Goal: Transaction & Acquisition: Book appointment/travel/reservation

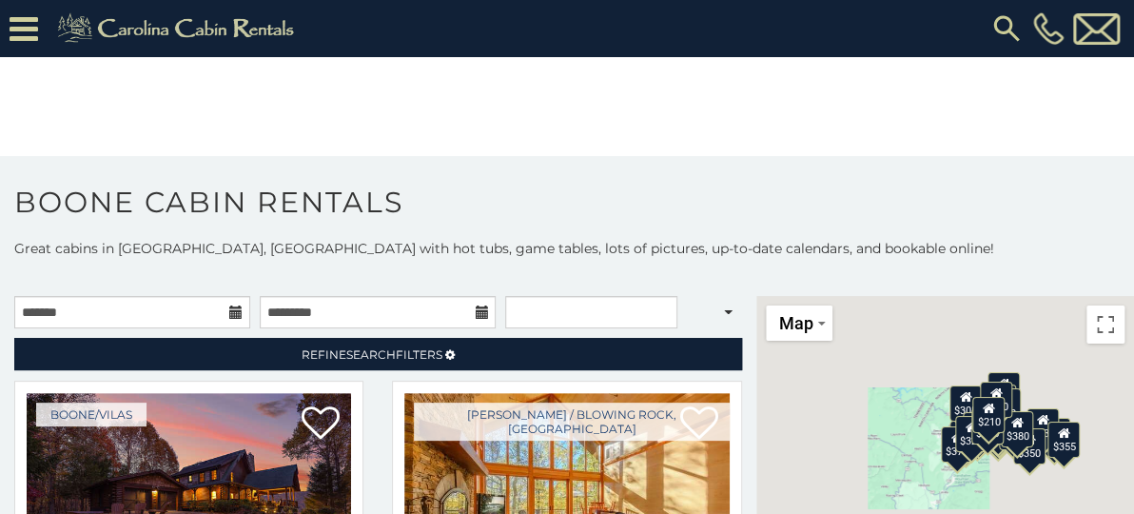
scroll to position [10, 0]
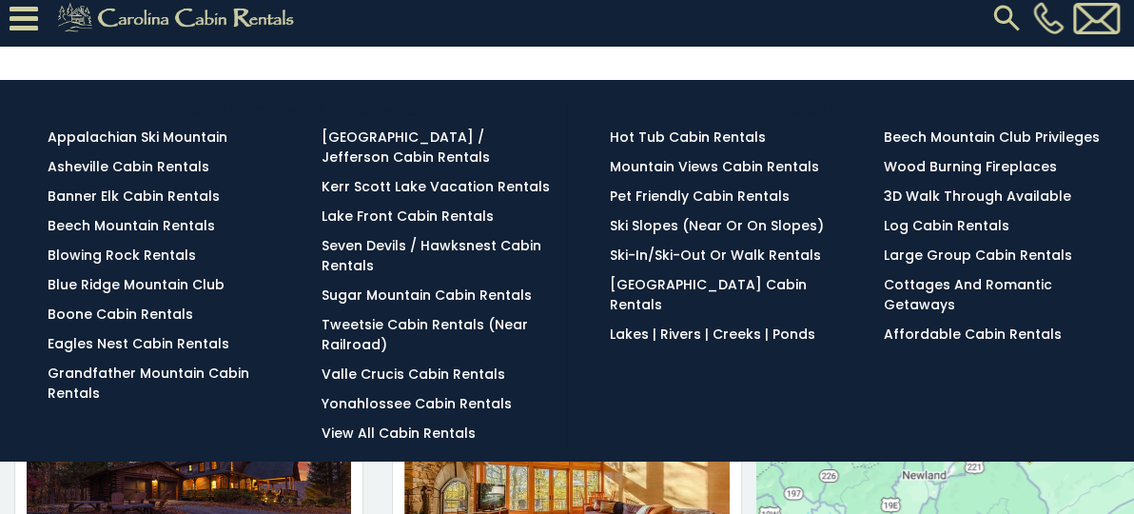
click at [0, 0] on link "Browse Rentals" at bounding box center [0, 0] width 0 height 0
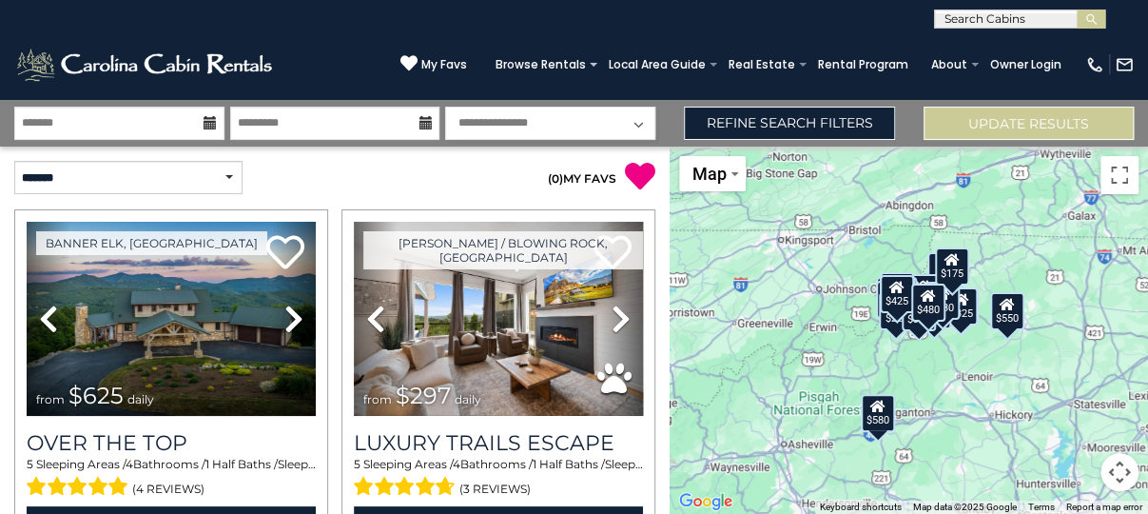
click at [1141, 263] on div "$625 $297 $175 $165 $300 $580 $290 $424 $395 $270 $185 $265 $230 $550 $349 $230…" at bounding box center [909, 329] width 478 height 367
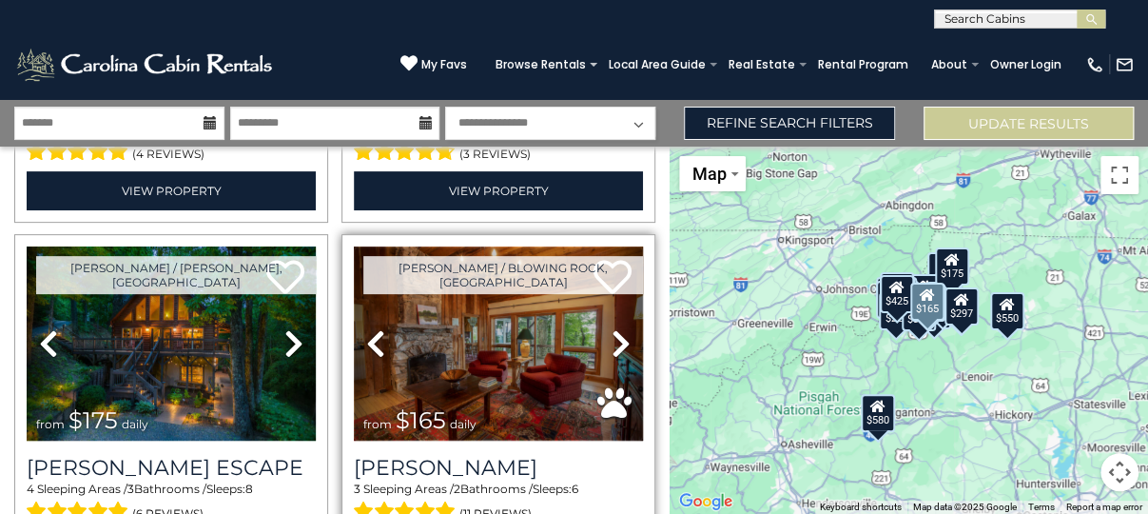
click at [464, 323] on img at bounding box center [498, 343] width 289 height 194
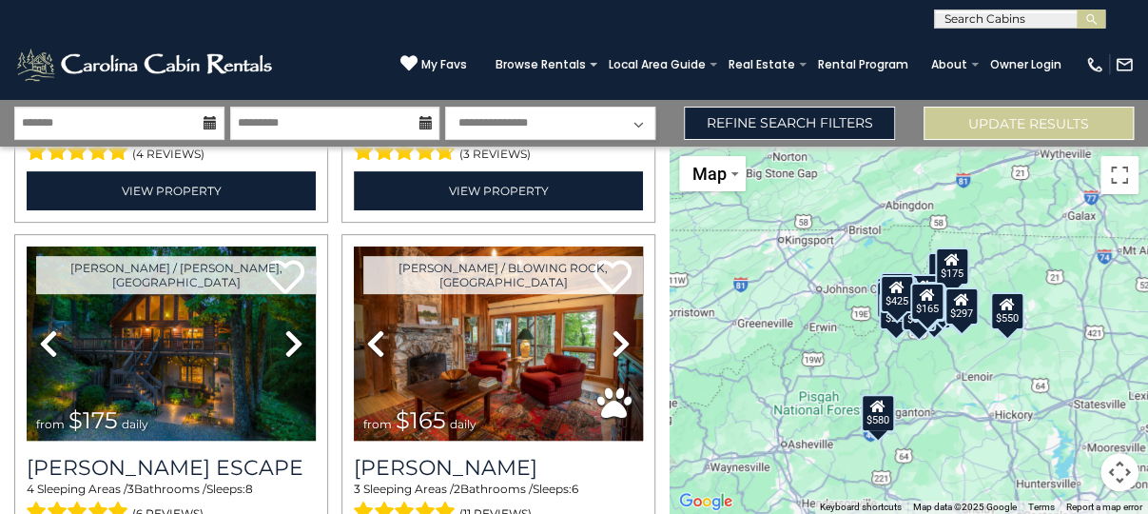
click at [1147, 484] on div "$625 $297 $175 $165 $300 $580 $290 $424 $395 $270 $185 $265 $230 $550 $349 $230…" at bounding box center [909, 329] width 478 height 367
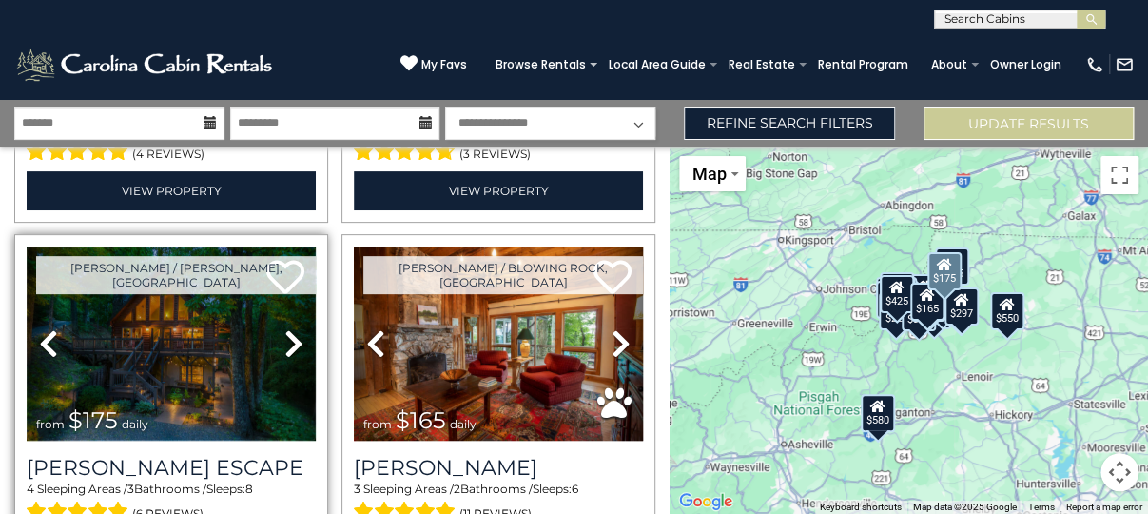
click at [267, 339] on img at bounding box center [171, 343] width 289 height 194
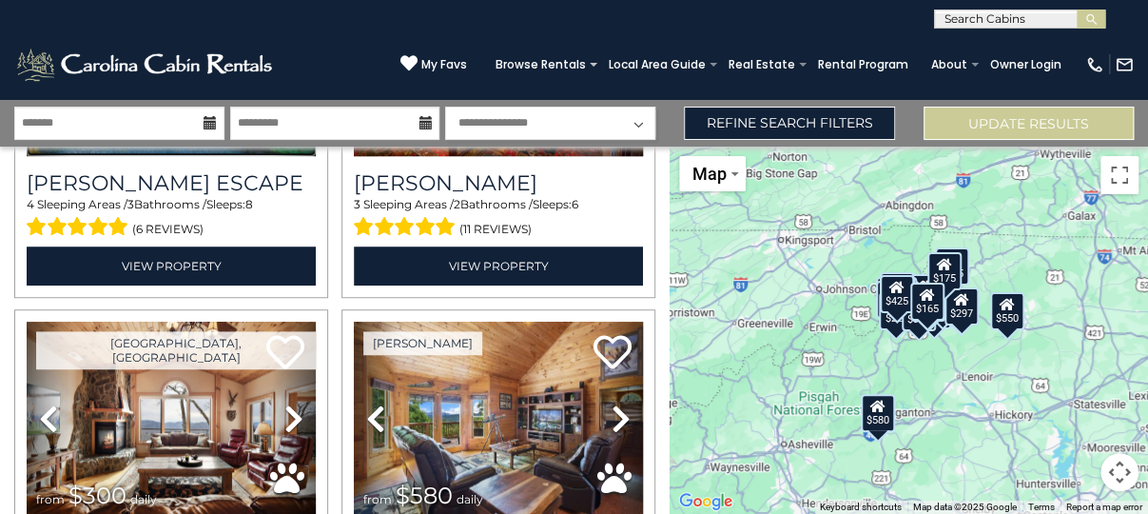
scroll to position [670, 0]
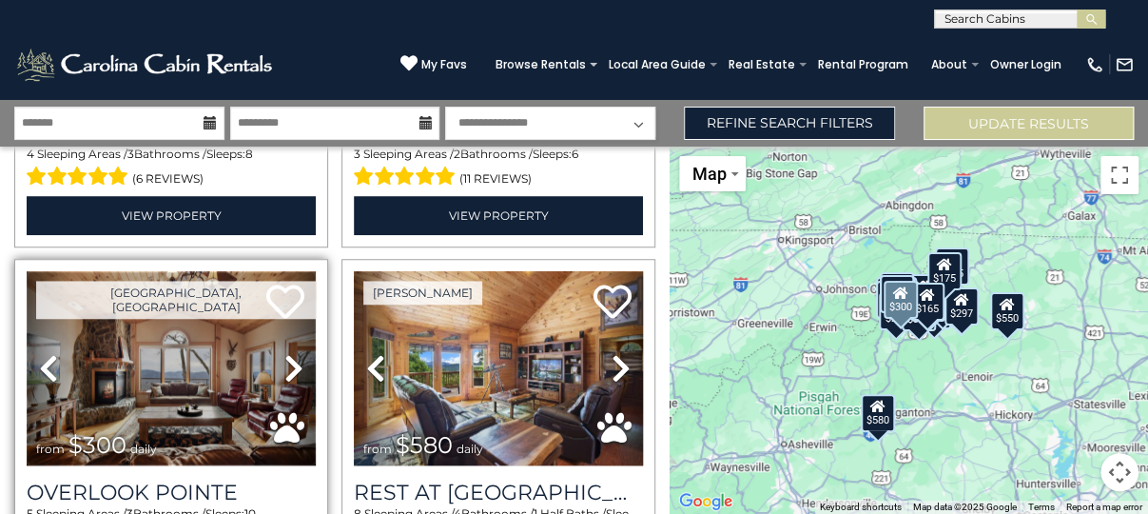
click at [119, 346] on img at bounding box center [171, 368] width 289 height 194
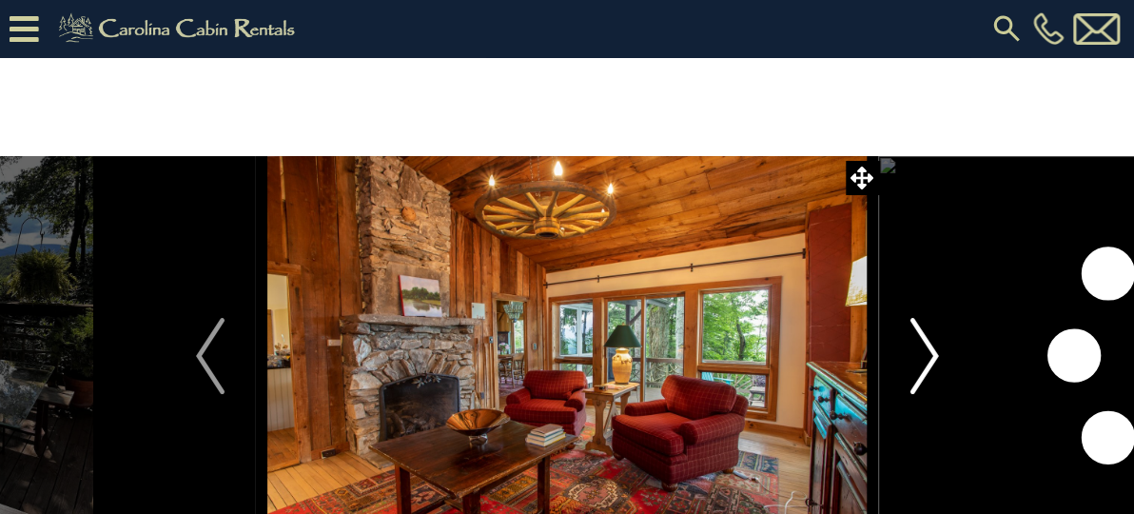
click at [923, 349] on img "Next" at bounding box center [923, 356] width 29 height 76
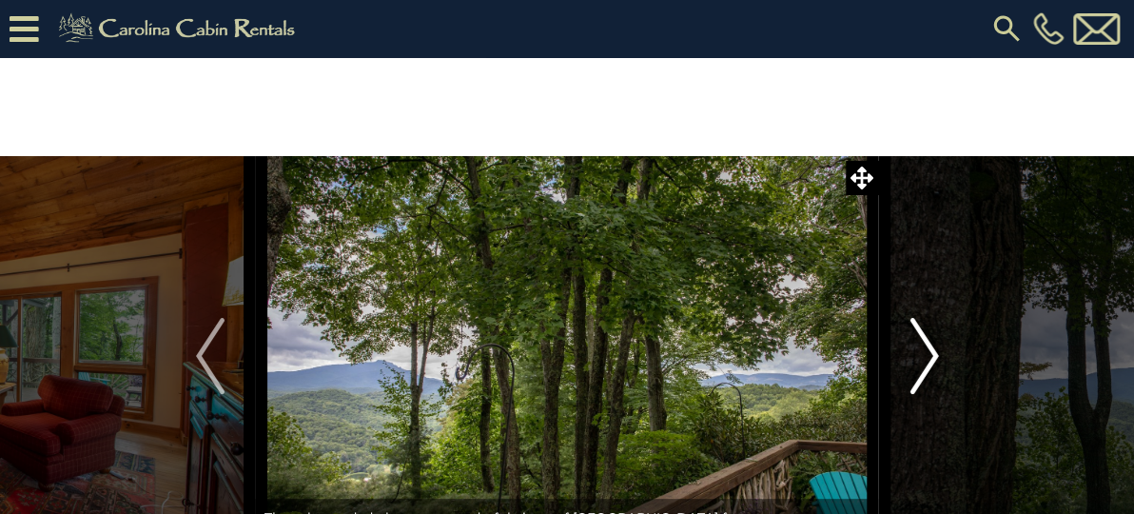
click at [923, 349] on img "Next" at bounding box center [923, 356] width 29 height 76
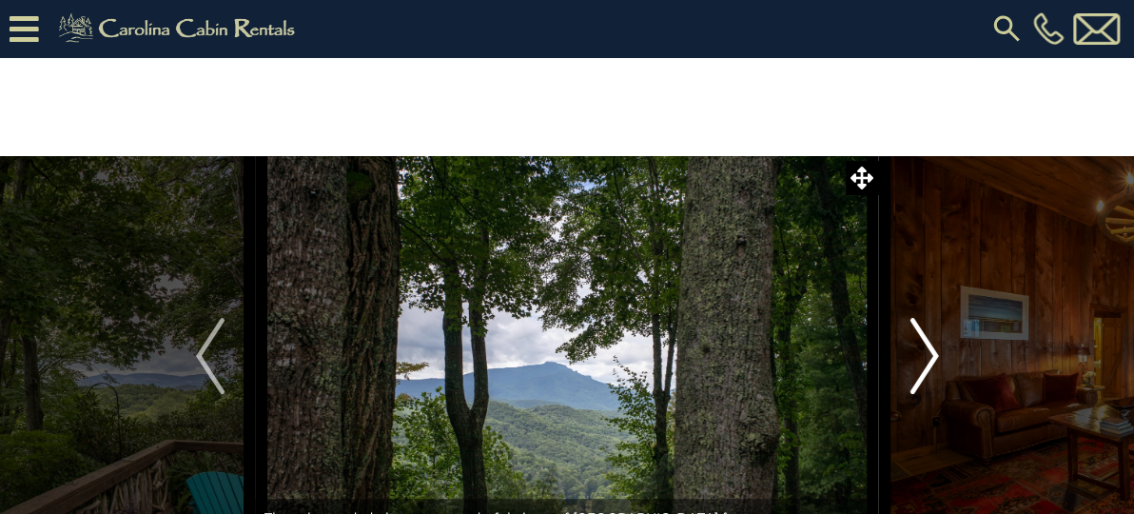
click at [923, 349] on img "Next" at bounding box center [923, 356] width 29 height 76
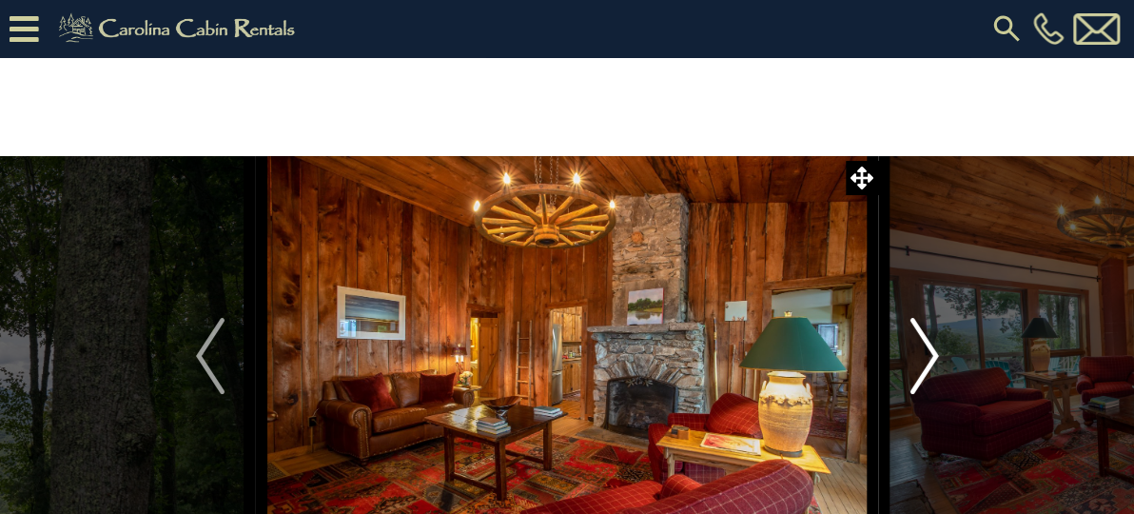
click at [923, 349] on img "Next" at bounding box center [923, 356] width 29 height 76
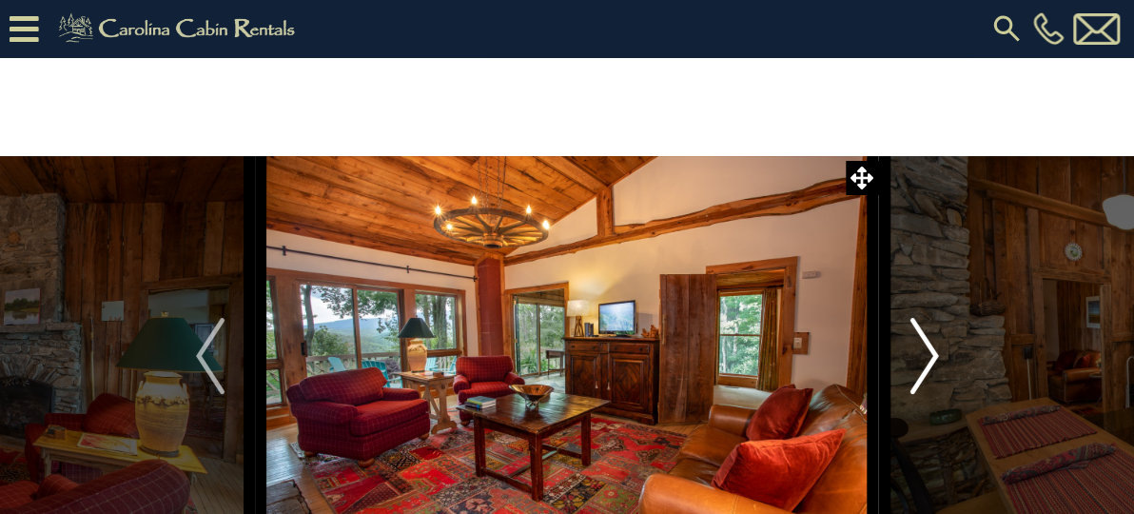
click at [923, 349] on img "Next" at bounding box center [923, 356] width 29 height 76
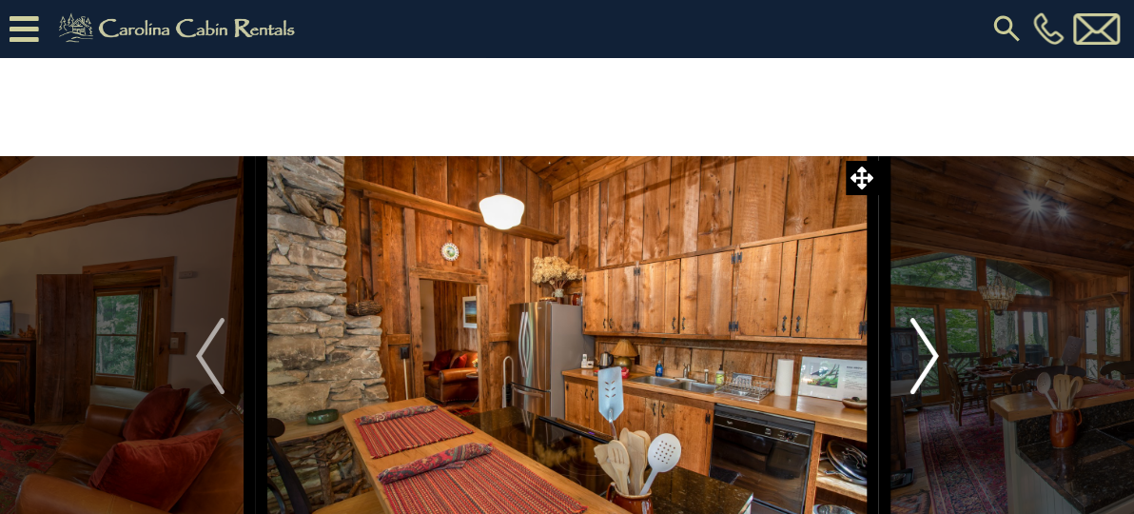
click at [923, 349] on img "Next" at bounding box center [923, 356] width 29 height 76
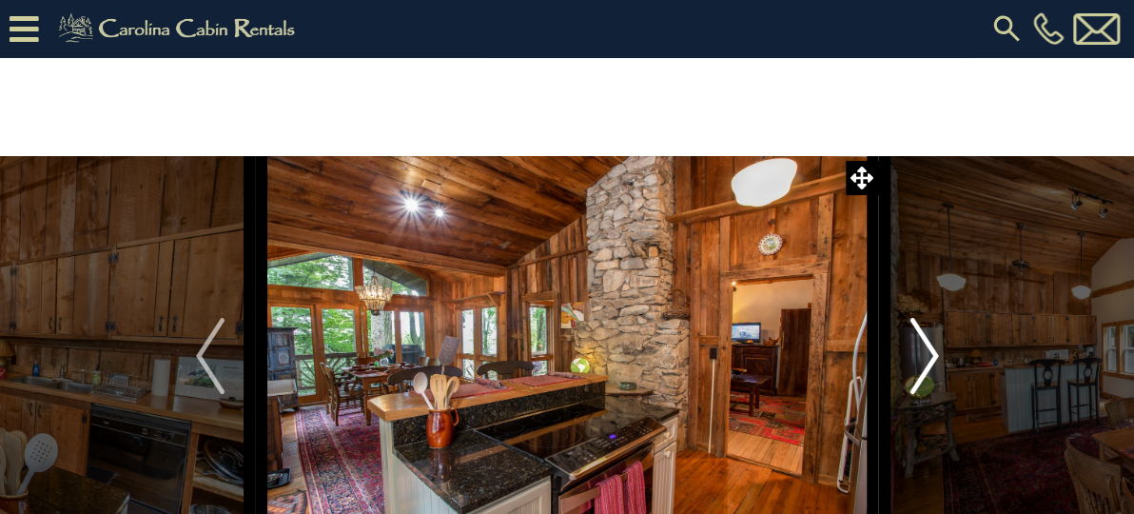
click at [923, 349] on img "Next" at bounding box center [923, 356] width 29 height 76
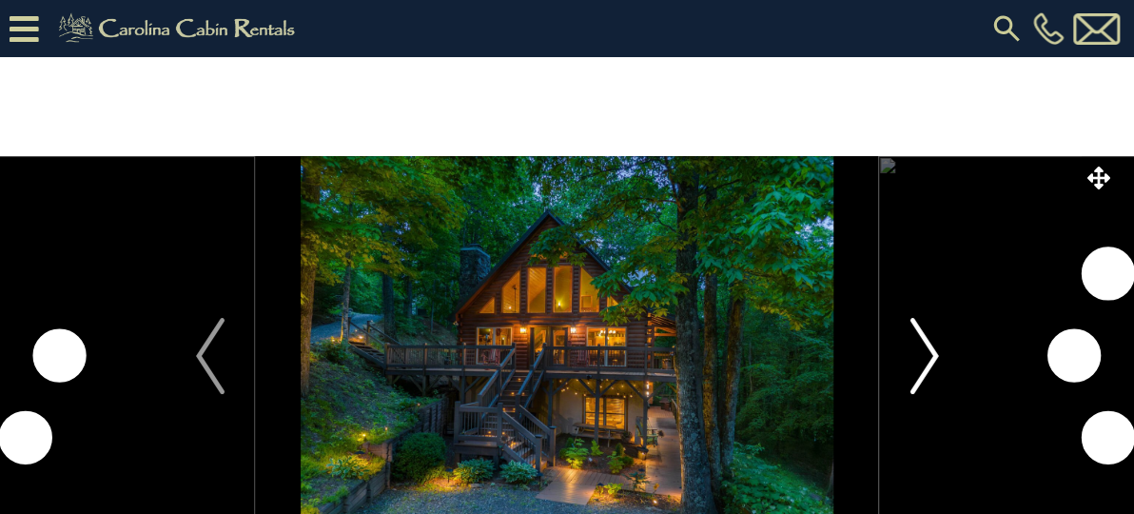
click at [928, 350] on img "Next" at bounding box center [923, 356] width 29 height 76
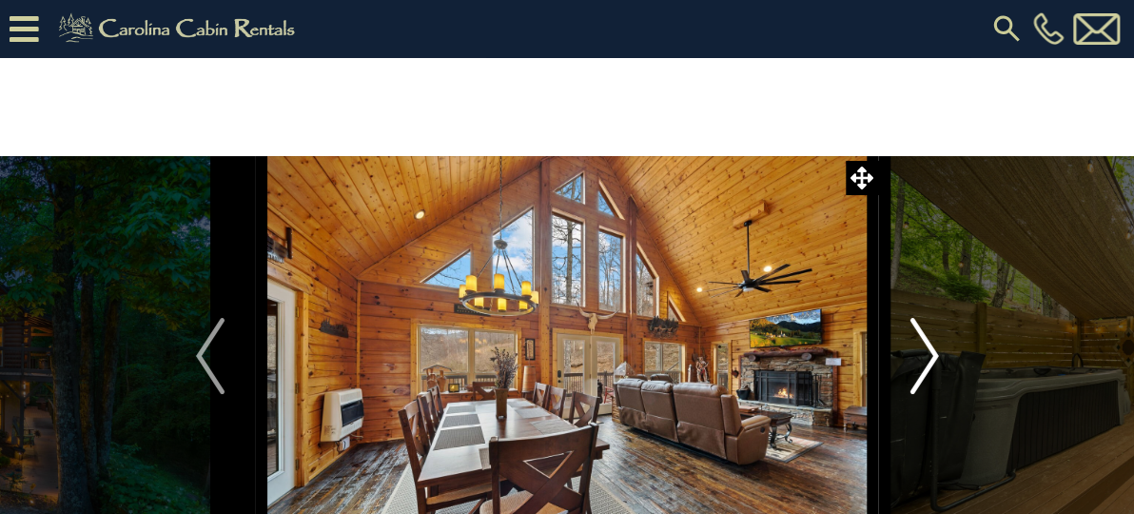
click at [928, 350] on img "Next" at bounding box center [923, 356] width 29 height 76
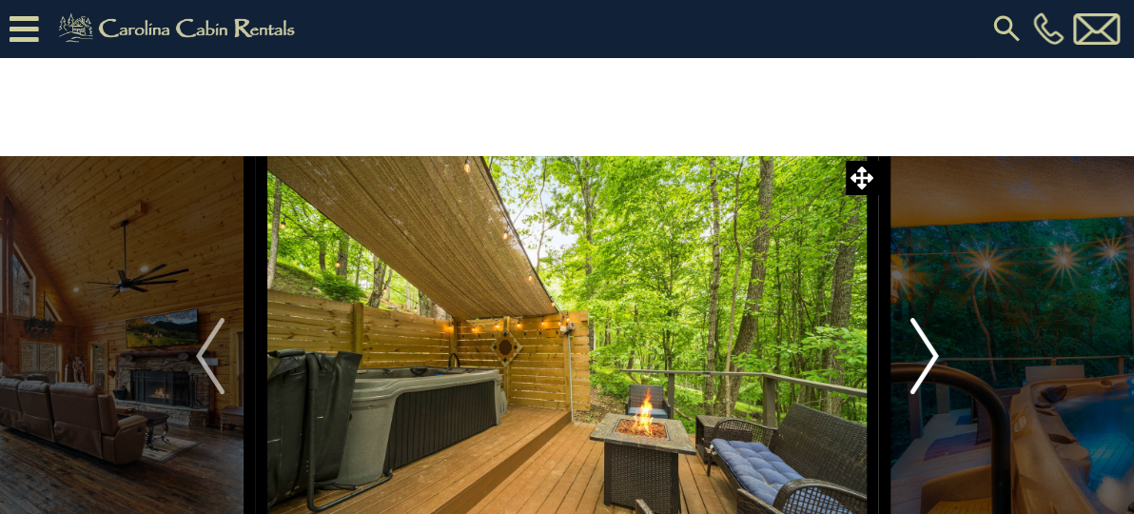
click at [928, 350] on img "Next" at bounding box center [923, 356] width 29 height 76
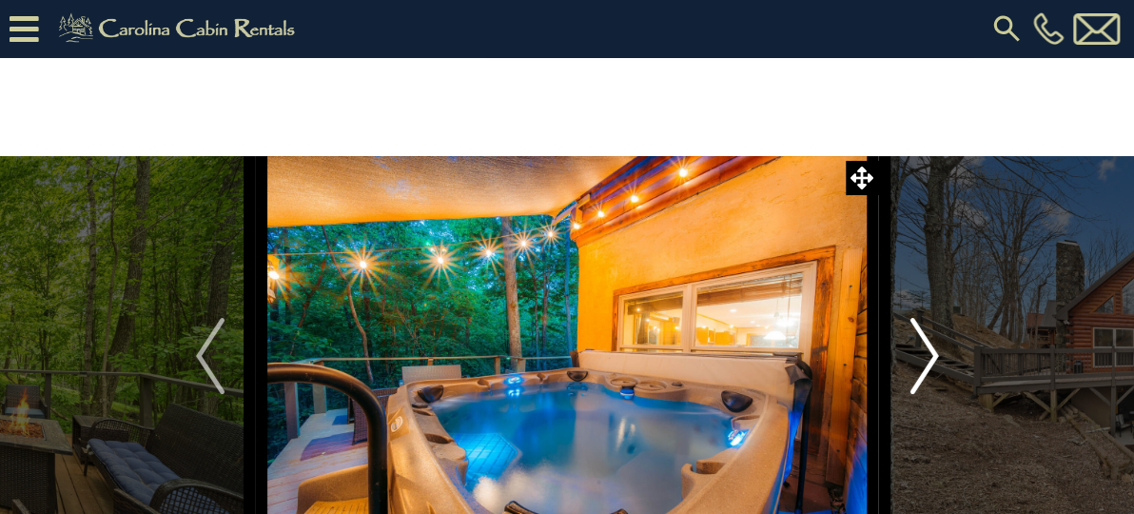
click at [928, 350] on img "Next" at bounding box center [923, 356] width 29 height 76
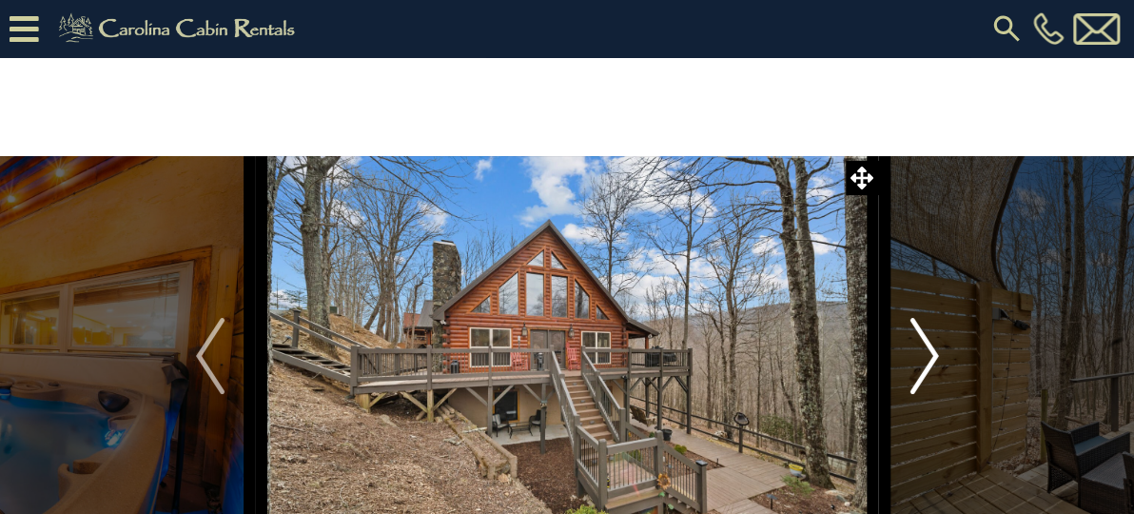
click at [928, 350] on img "Next" at bounding box center [923, 356] width 29 height 76
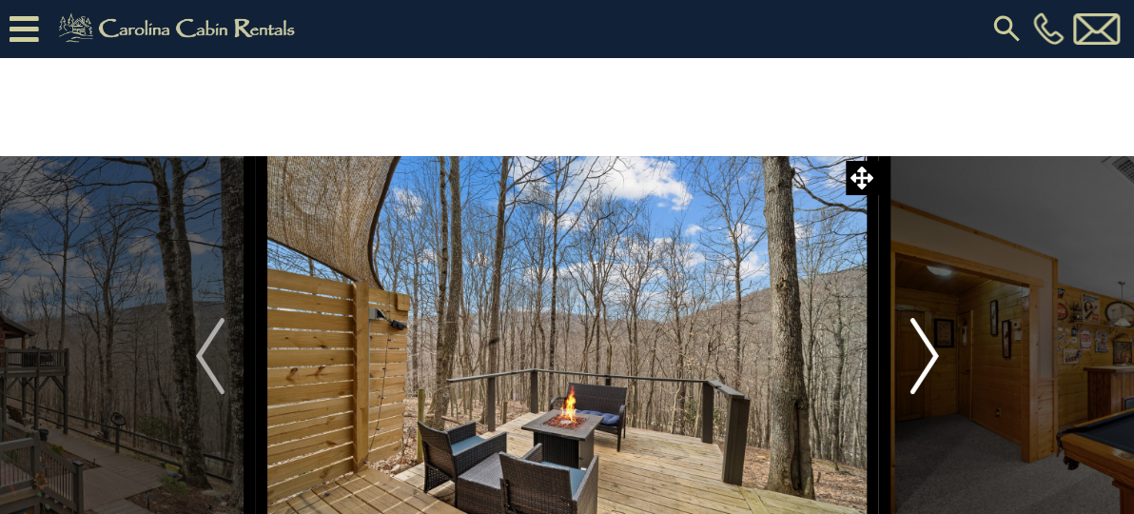
click at [928, 350] on img "Next" at bounding box center [923, 356] width 29 height 76
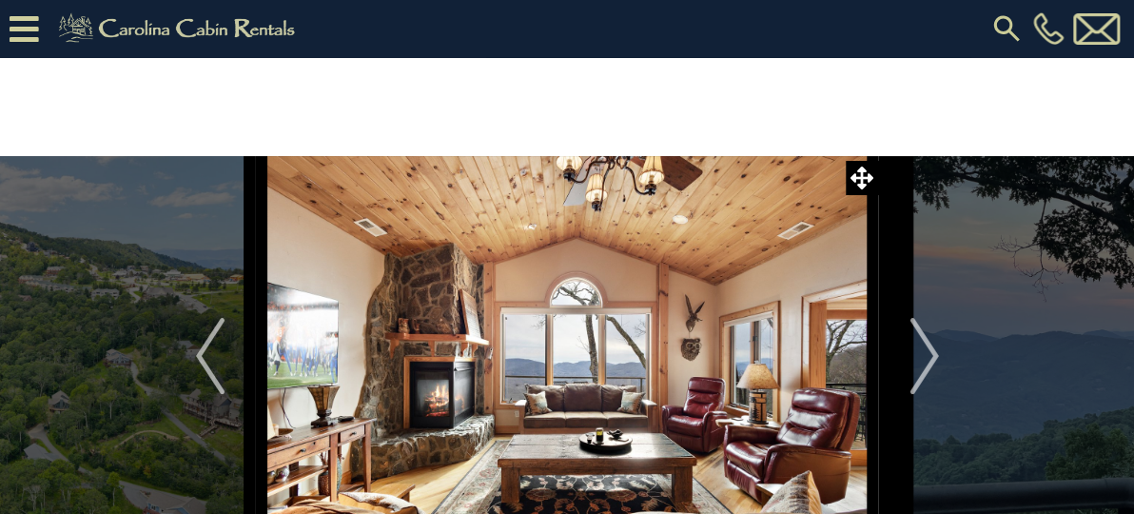
click at [929, 355] on img "Next" at bounding box center [923, 356] width 29 height 76
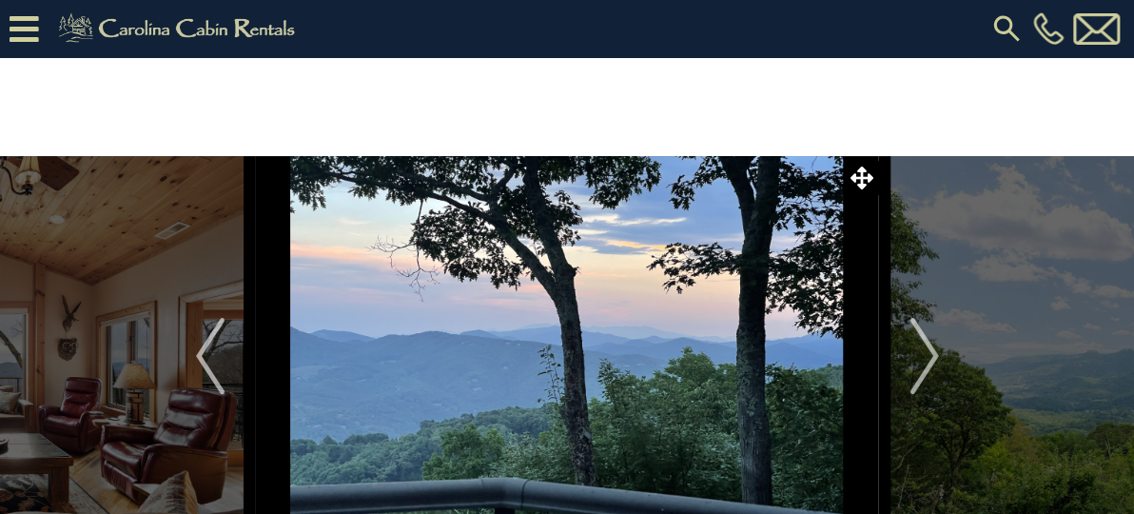
click at [929, 355] on img "Next" at bounding box center [923, 356] width 29 height 76
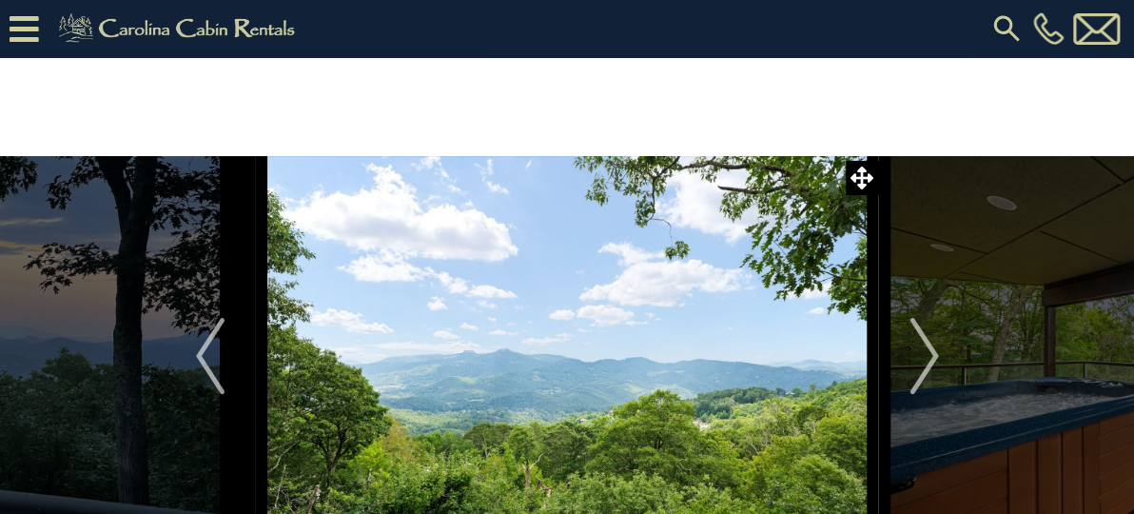
click at [929, 355] on img "Next" at bounding box center [923, 356] width 29 height 76
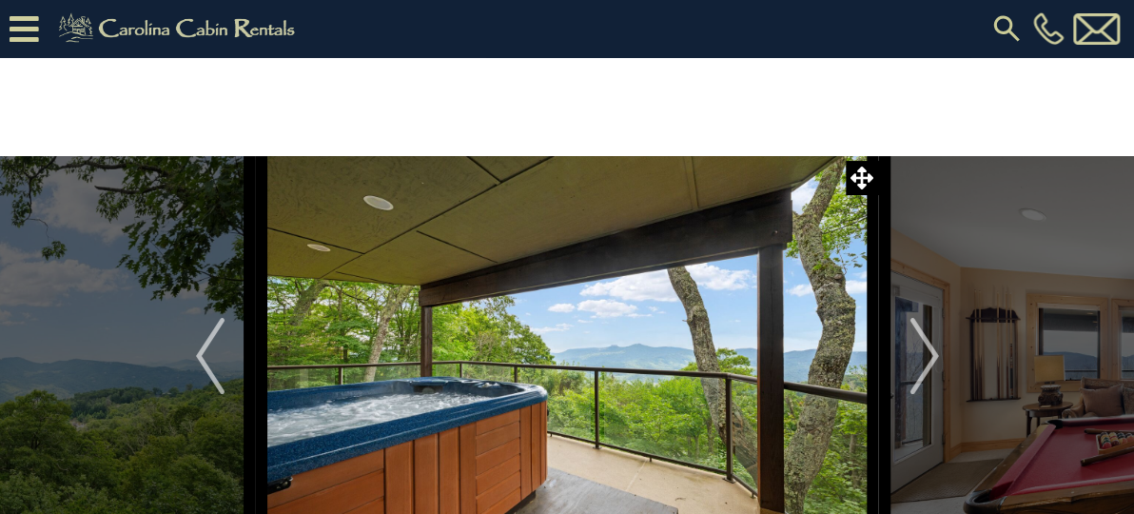
click at [929, 355] on img "Next" at bounding box center [923, 356] width 29 height 76
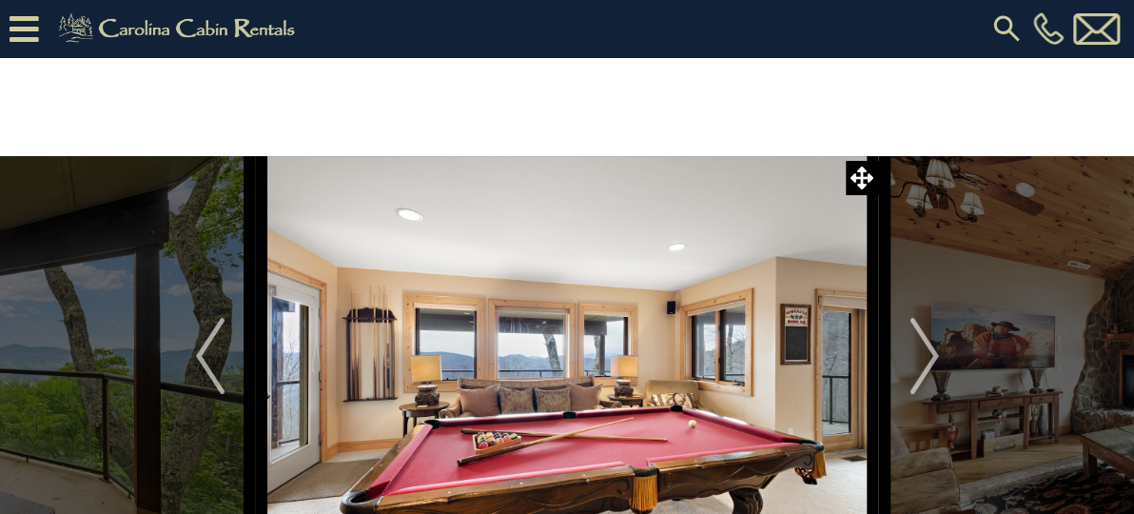
click at [929, 355] on img "Next" at bounding box center [923, 356] width 29 height 76
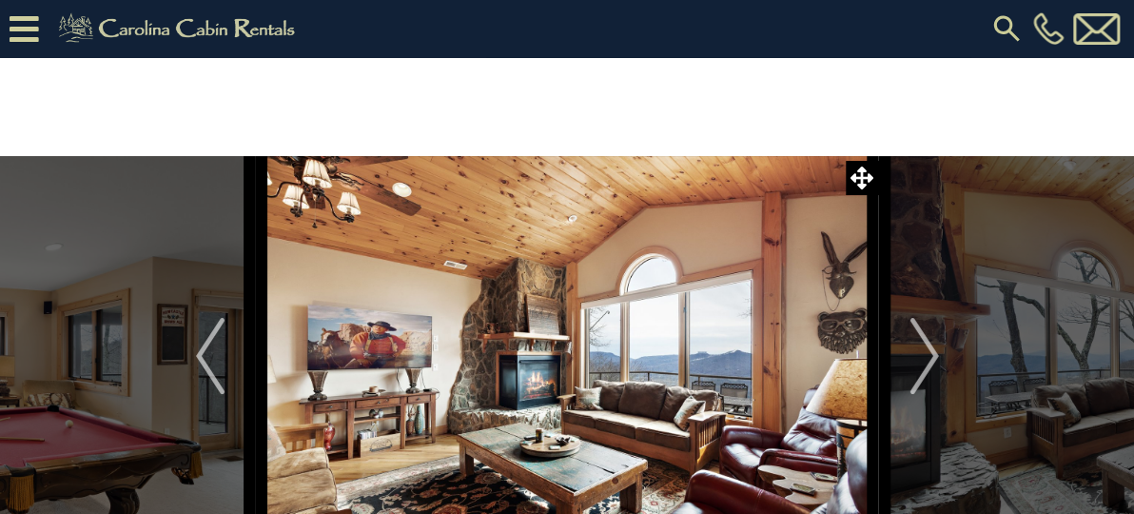
click at [929, 355] on img "Next" at bounding box center [923, 356] width 29 height 76
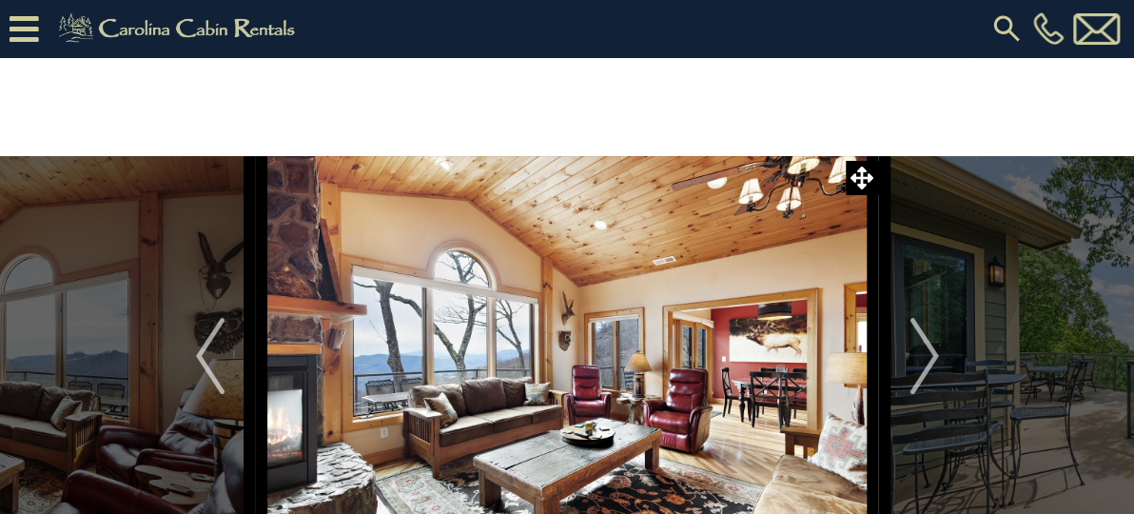
click at [929, 355] on img "Next" at bounding box center [923, 356] width 29 height 76
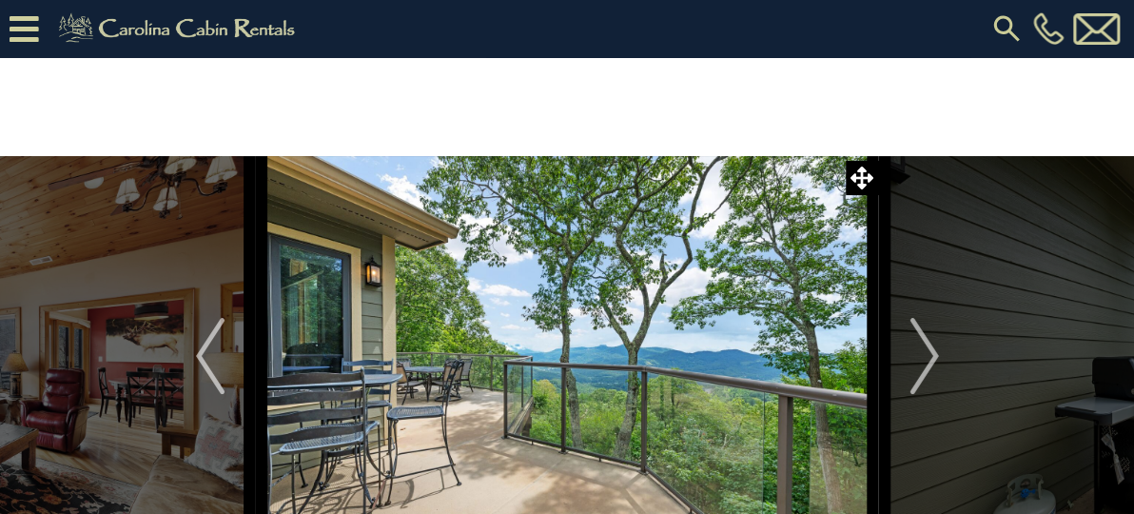
click at [929, 355] on img "Next" at bounding box center [923, 356] width 29 height 76
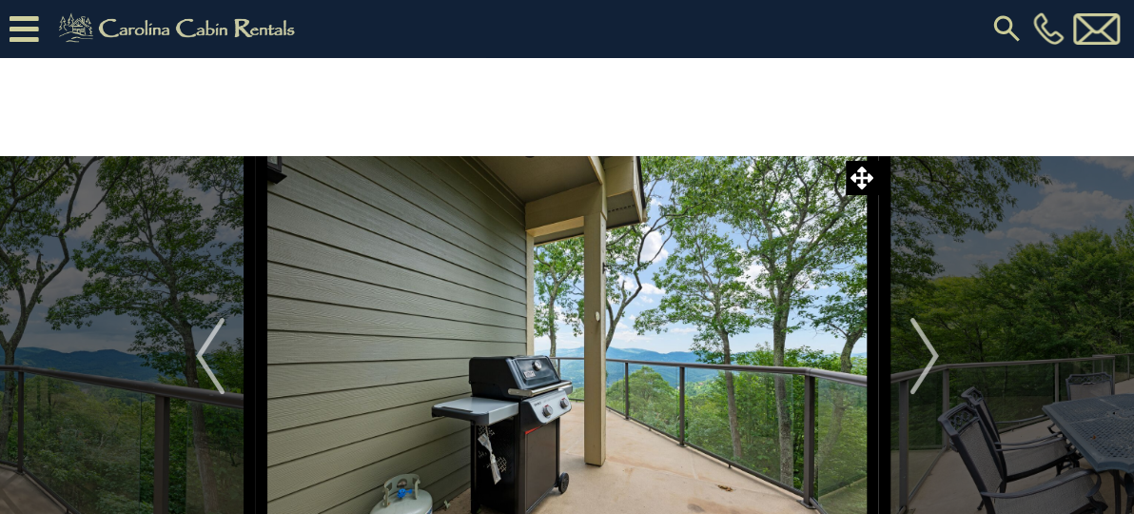
click at [929, 355] on img "Next" at bounding box center [923, 356] width 29 height 76
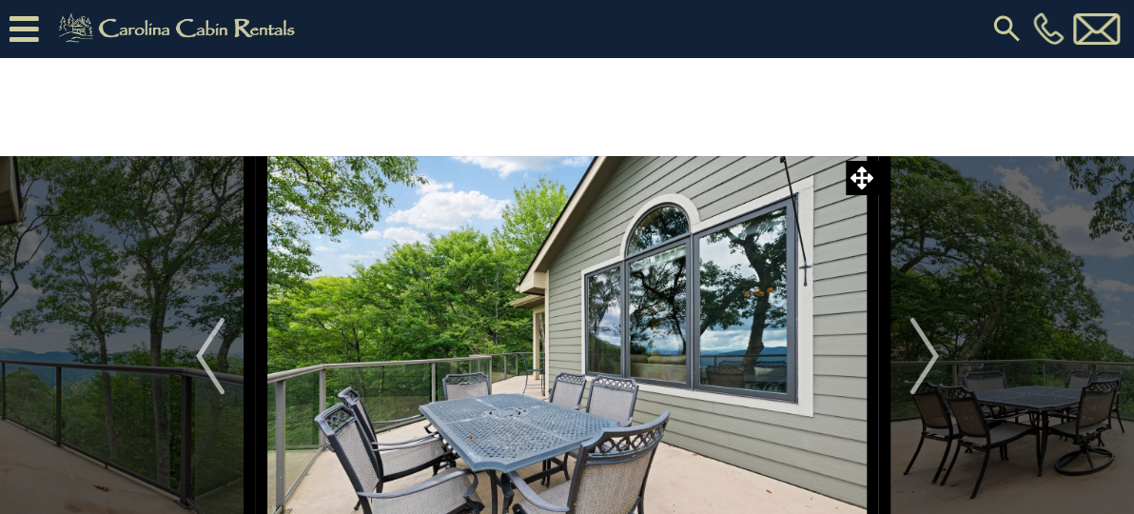
click at [929, 355] on img "Next" at bounding box center [923, 356] width 29 height 76
